Goal: Task Accomplishment & Management: Manage account settings

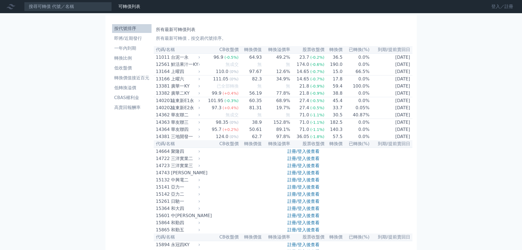
click at [498, 7] on link "登入／註冊" at bounding box center [502, 6] width 31 height 9
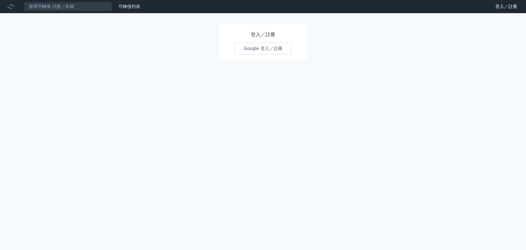
click at [256, 50] on link "Google 登入／註冊" at bounding box center [262, 49] width 57 height 12
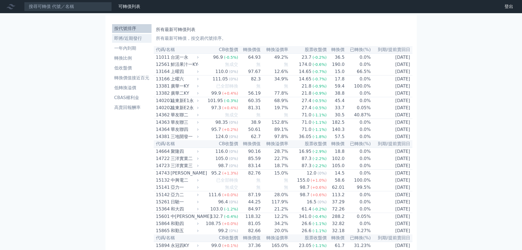
click at [121, 39] on li "即將/近期發行" at bounding box center [131, 38] width 39 height 7
